Goal: Navigation & Orientation: Find specific page/section

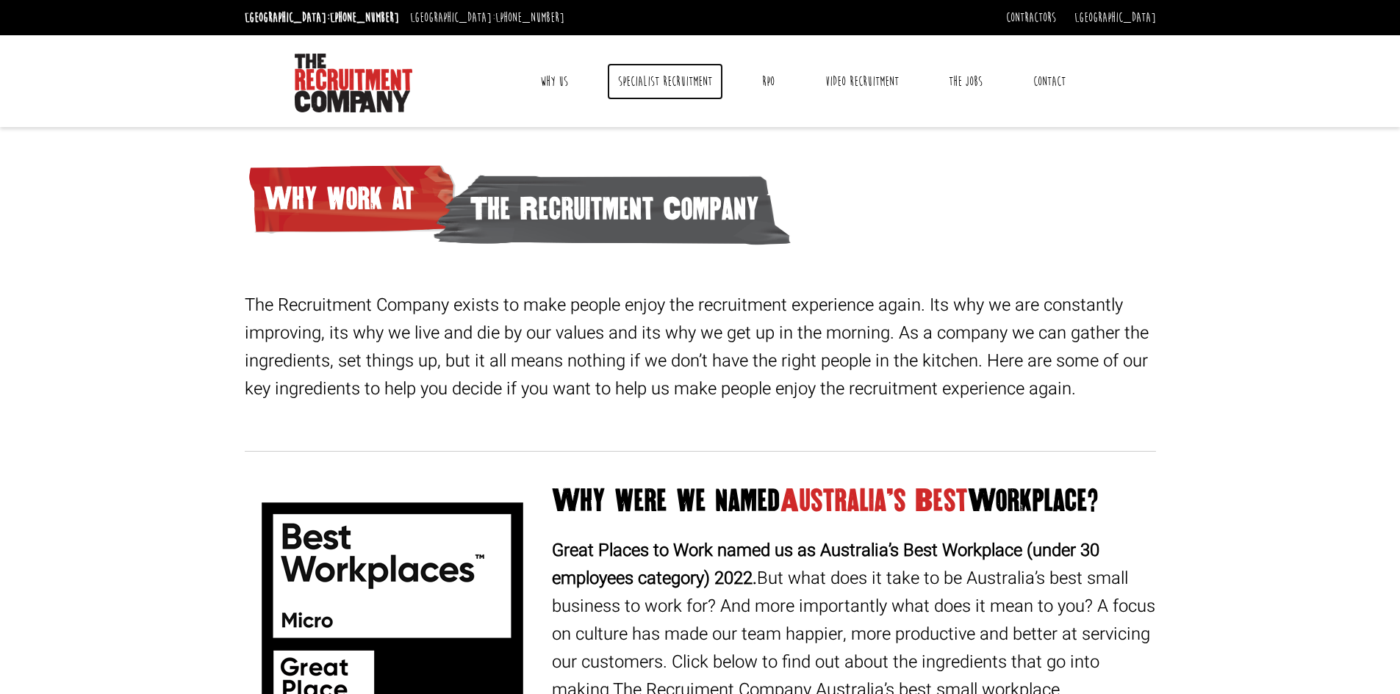
click at [661, 81] on link "Specialist Recruitment" at bounding box center [665, 81] width 116 height 37
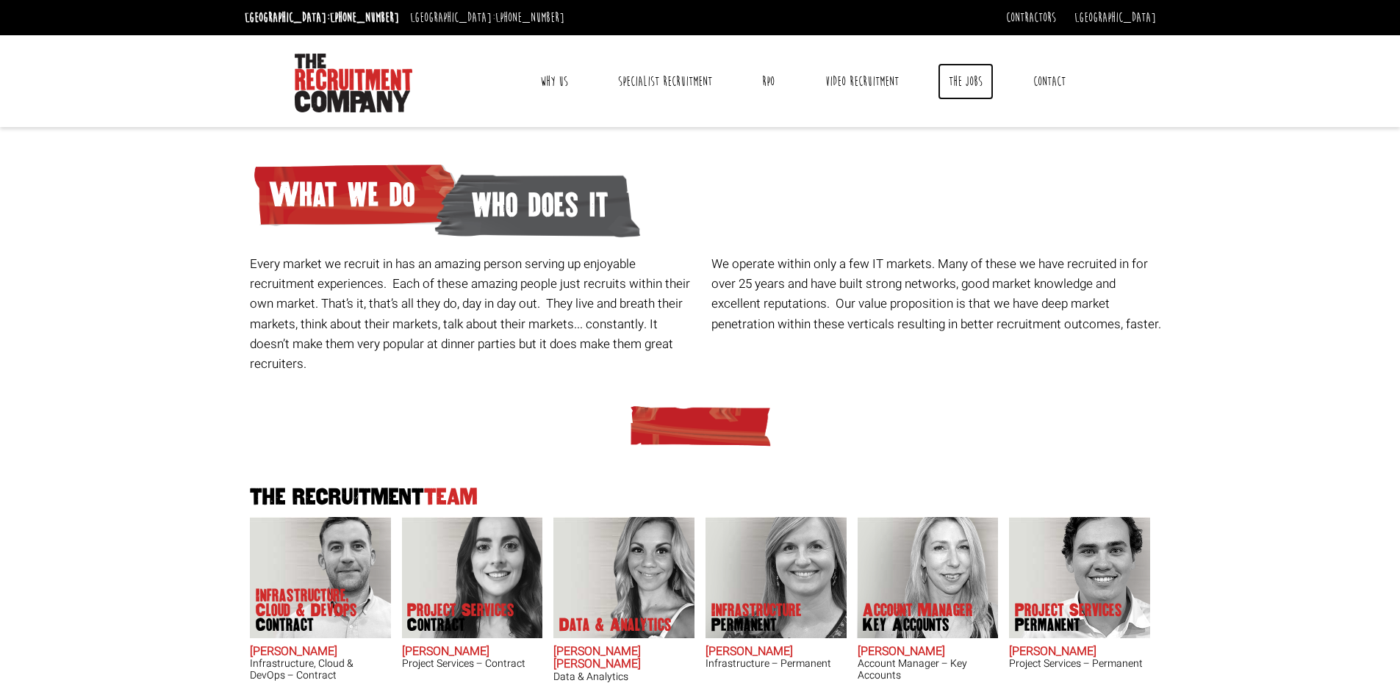
click at [975, 76] on link "The Jobs" at bounding box center [966, 81] width 56 height 37
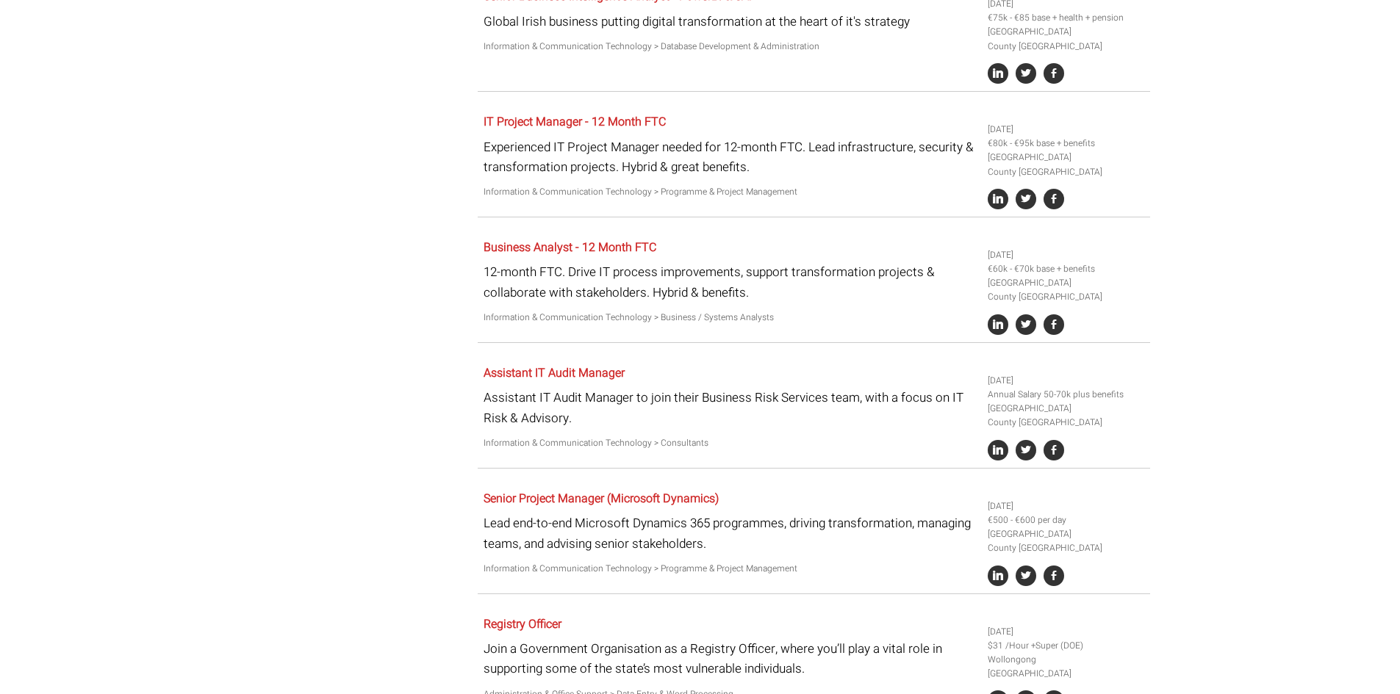
scroll to position [2939, 0]
